Goal: Navigation & Orientation: Find specific page/section

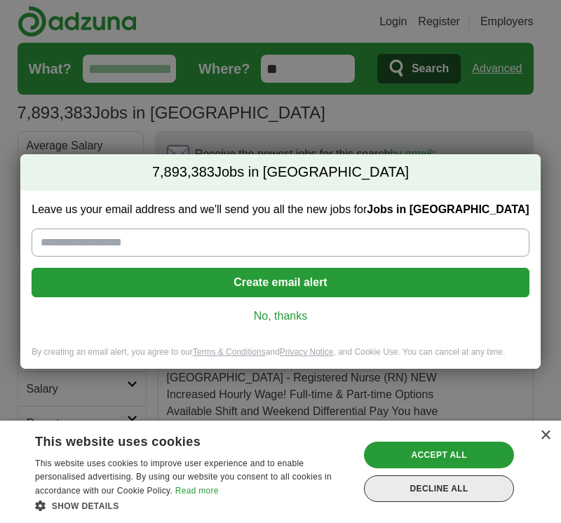
click at [440, 486] on div "Decline all" at bounding box center [439, 488] width 150 height 27
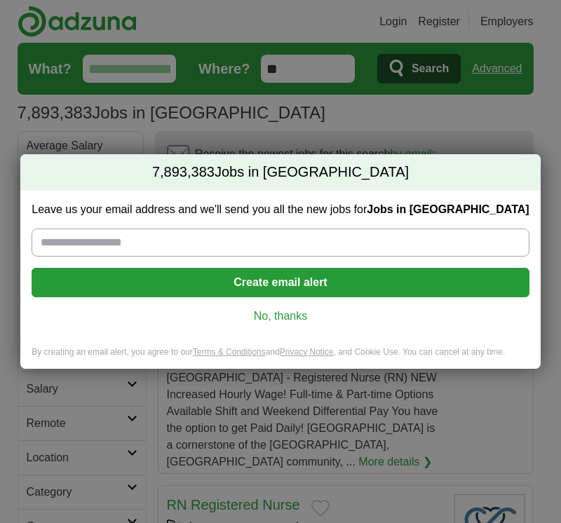
click at [440, 486] on div "7,893,383 Jobs in US Leave us your email address and we'll send you all the new…" at bounding box center [280, 261] width 561 height 523
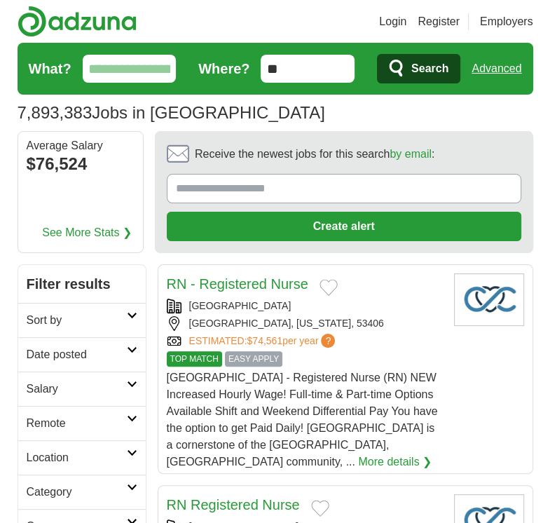
click at [129, 449] on icon at bounding box center [132, 452] width 11 height 7
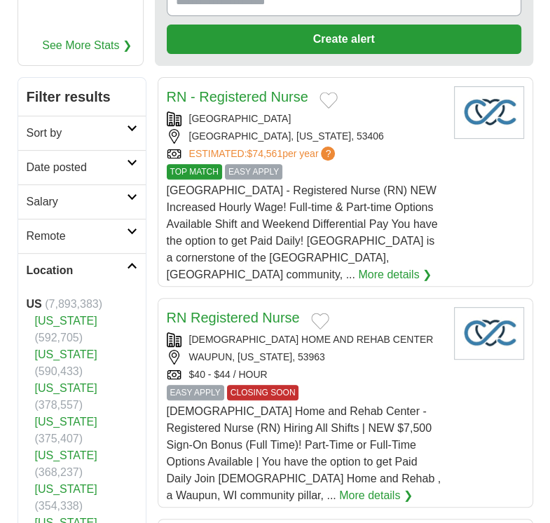
scroll to position [214, 0]
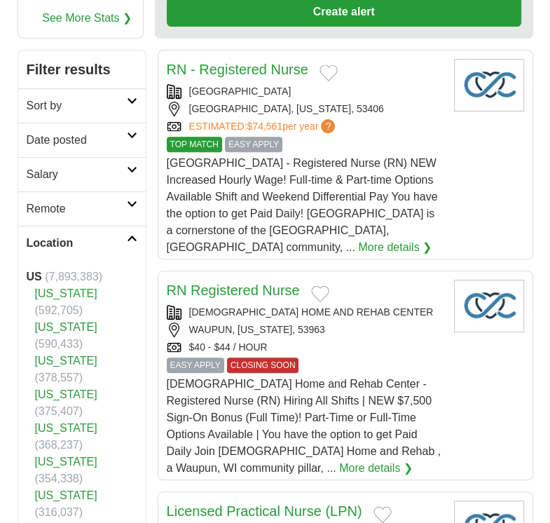
click at [46, 489] on link "[US_STATE]" at bounding box center [66, 495] width 62 height 12
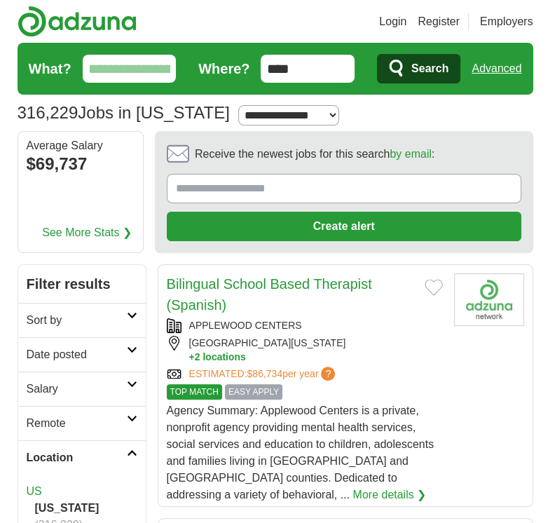
click at [129, 418] on icon at bounding box center [132, 418] width 11 height 7
click at [101, 366] on link "Date posted" at bounding box center [82, 354] width 128 height 34
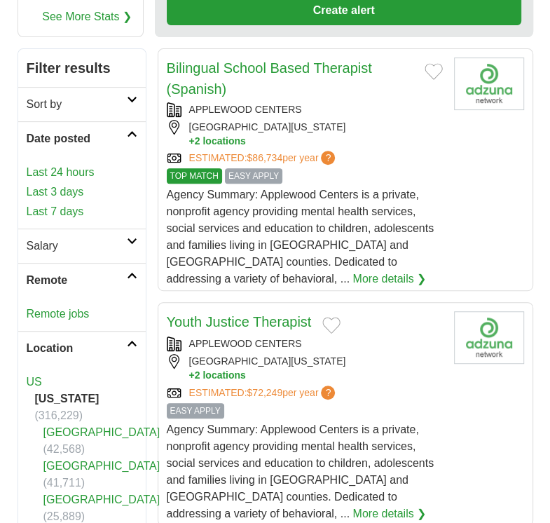
scroll to position [224, 0]
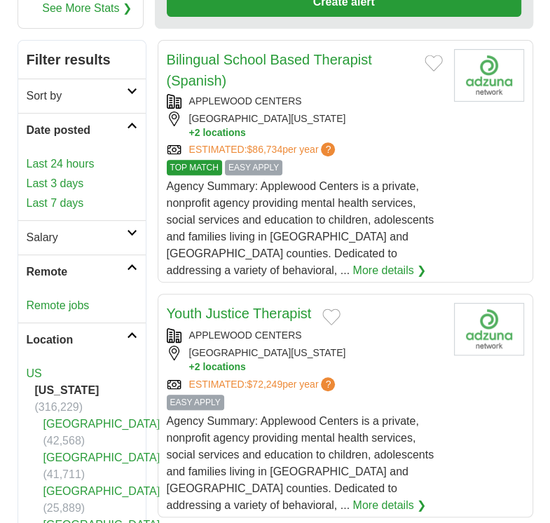
click at [102, 451] on link "Franklin County" at bounding box center [101, 457] width 117 height 12
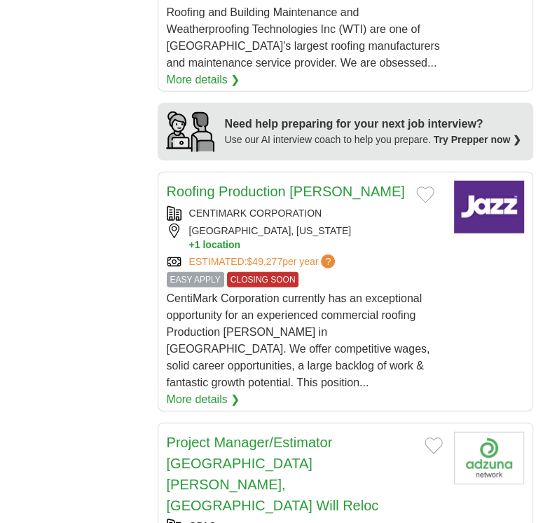
scroll to position [1766, 0]
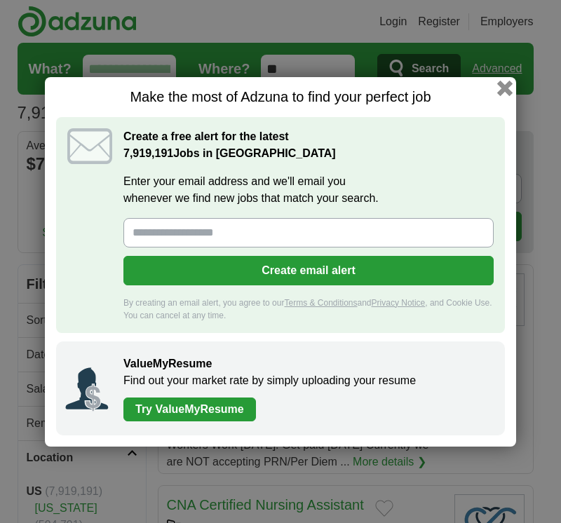
click at [505, 88] on button "button" at bounding box center [504, 87] width 15 height 15
